Goal: Task Accomplishment & Management: Manage account settings

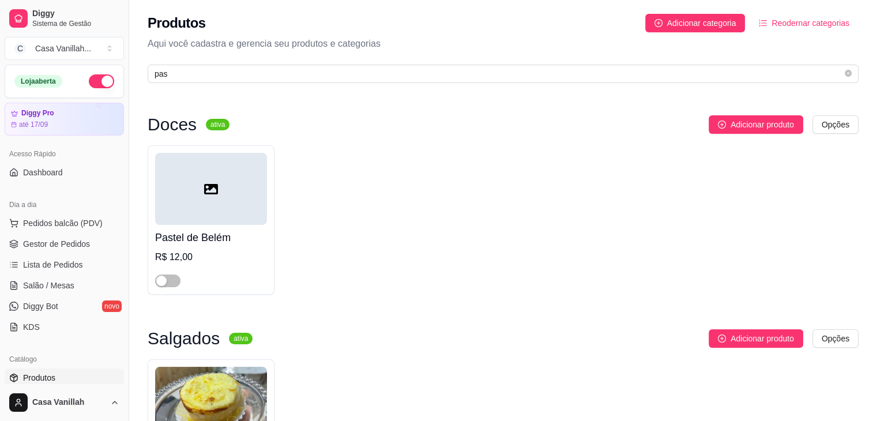
scroll to position [231, 0]
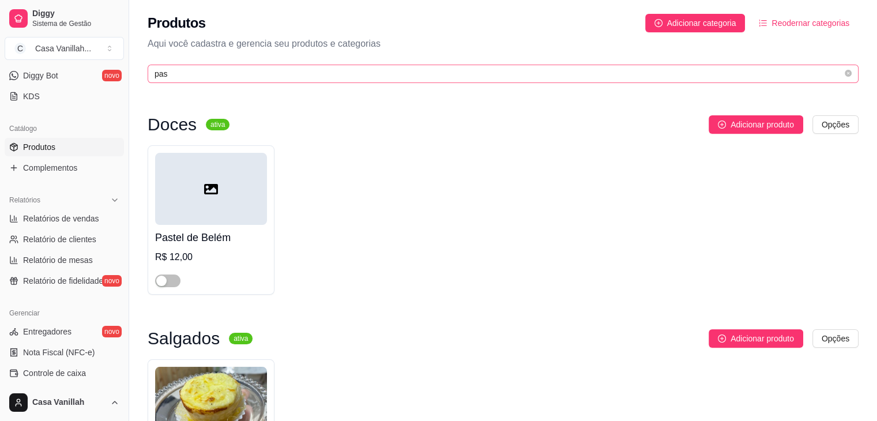
click at [344, 80] on span "pas" at bounding box center [503, 74] width 711 height 18
click at [344, 80] on input "pas" at bounding box center [499, 73] width 688 height 13
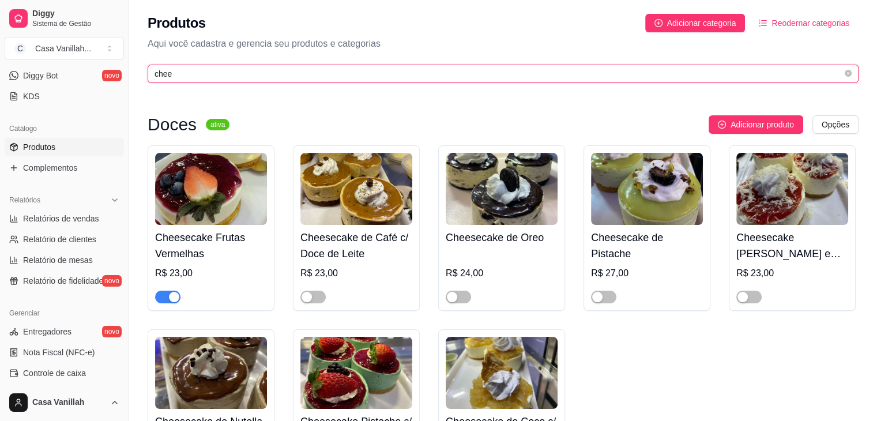
type input "chee"
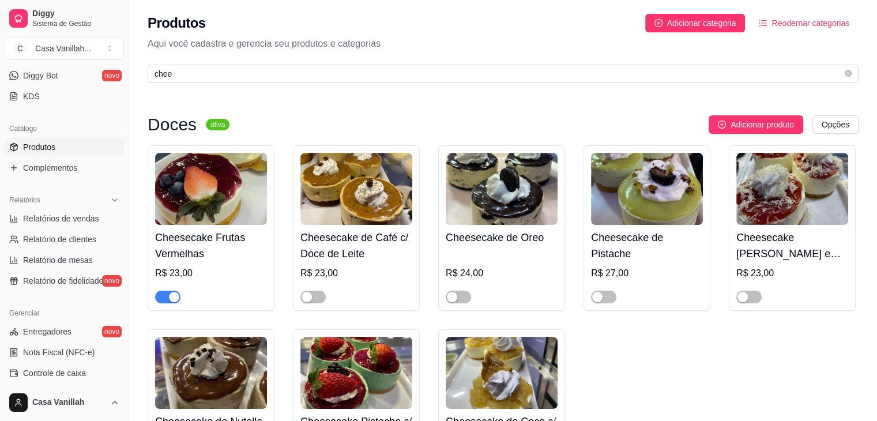
click at [176, 299] on div "button" at bounding box center [174, 297] width 10 height 10
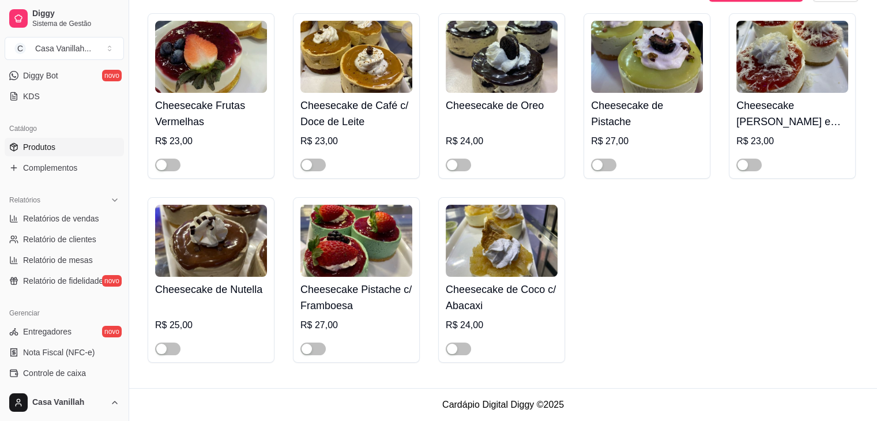
scroll to position [0, 0]
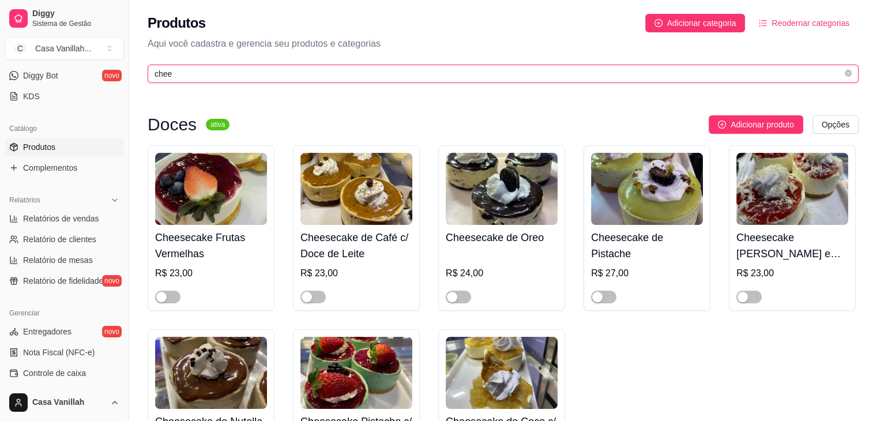
click at [251, 74] on input "chee" at bounding box center [499, 73] width 688 height 13
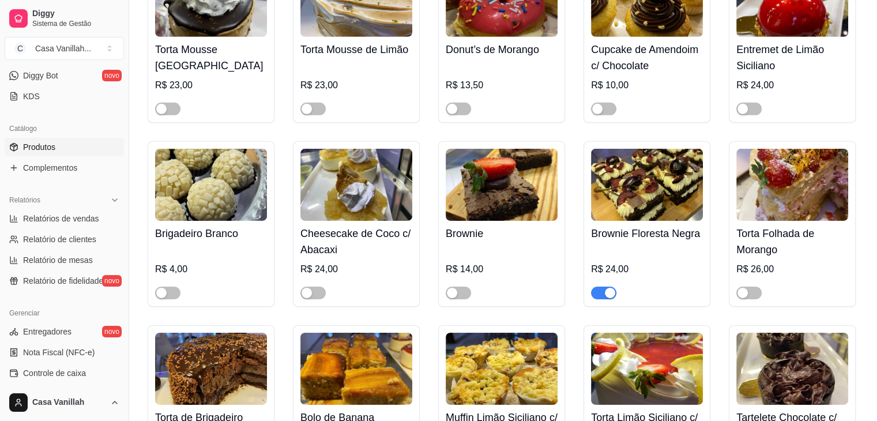
scroll to position [3690, 0]
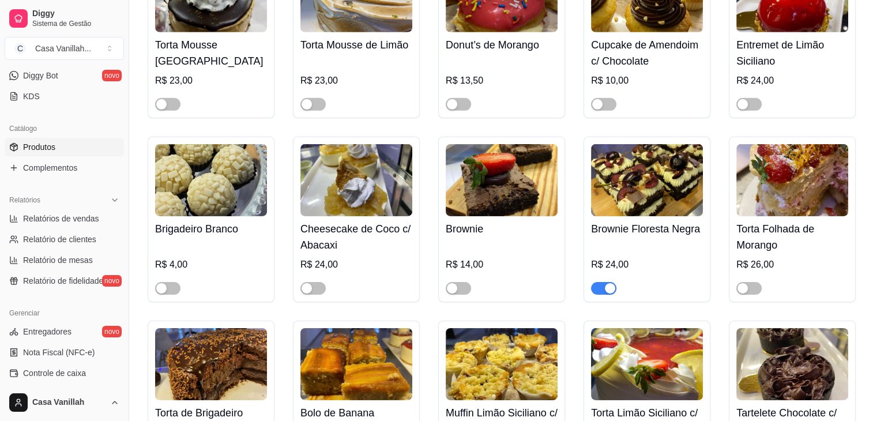
click at [611, 283] on div "button" at bounding box center [610, 288] width 10 height 10
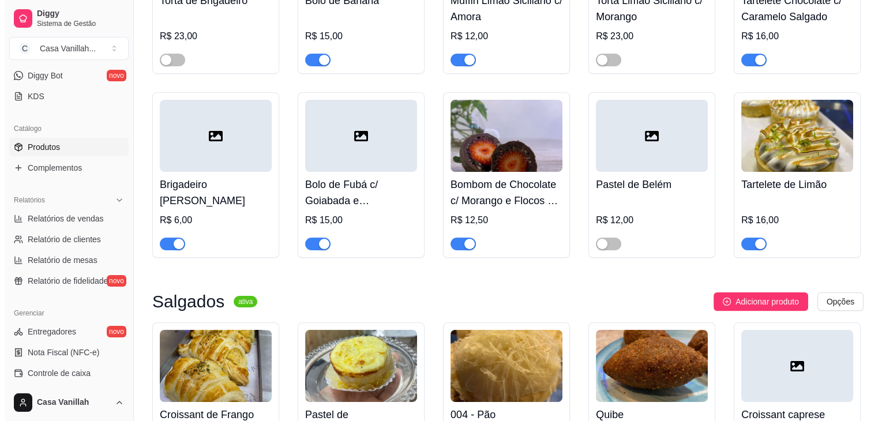
scroll to position [4151, 0]
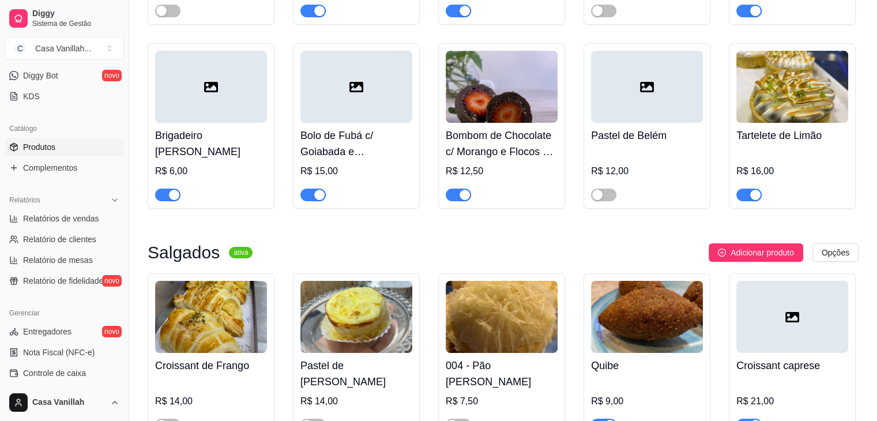
click at [338, 127] on h4 "Bolo de Fubá c/ Goiabada e [GEOGRAPHIC_DATA]" at bounding box center [356, 143] width 112 height 32
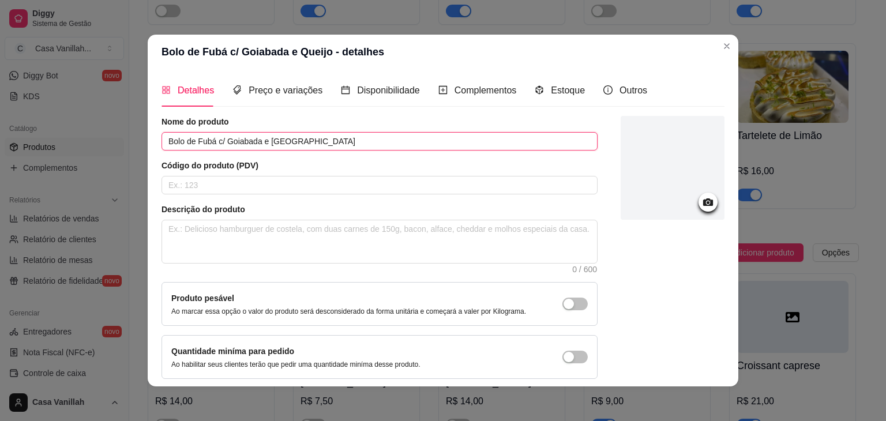
click at [212, 141] on input "Bolo de Fubá c/ Goiabada e [GEOGRAPHIC_DATA]" at bounding box center [379, 141] width 436 height 18
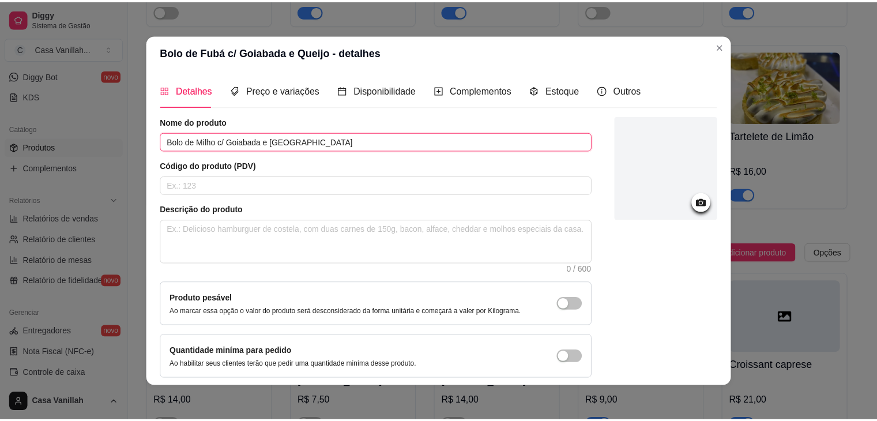
scroll to position [47, 0]
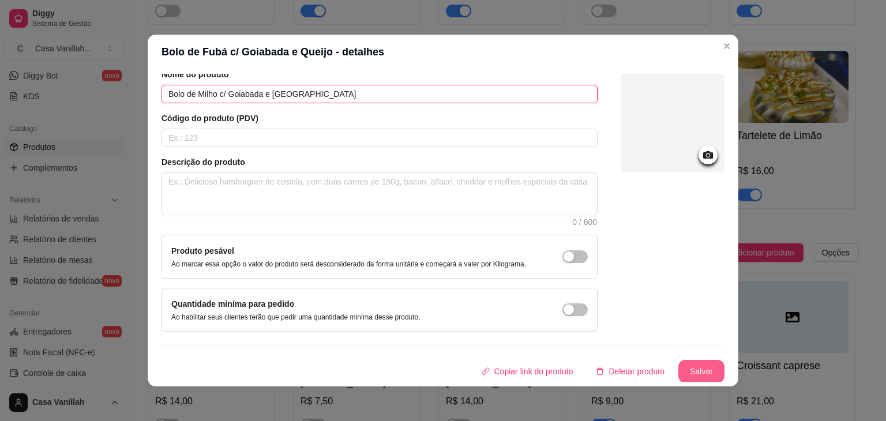
type input "Bolo de Milho c/ Goiabada e [GEOGRAPHIC_DATA]"
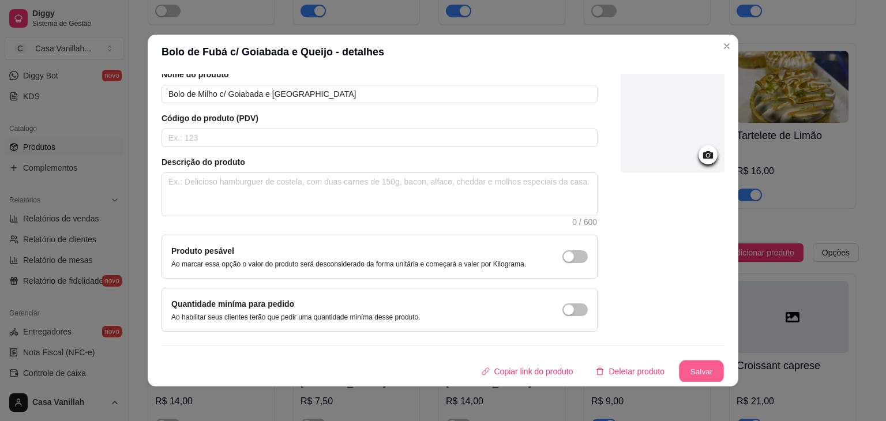
click at [690, 376] on button "Salvar" at bounding box center [701, 371] width 45 height 22
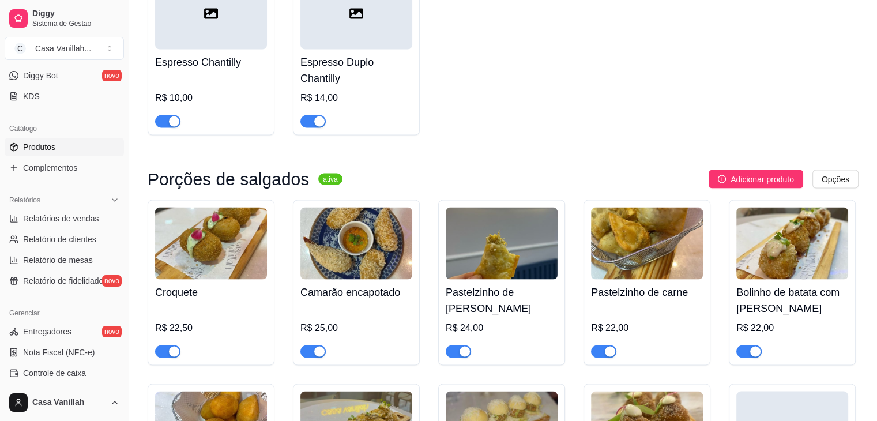
scroll to position [6358, 0]
